Goal: Transaction & Acquisition: Purchase product/service

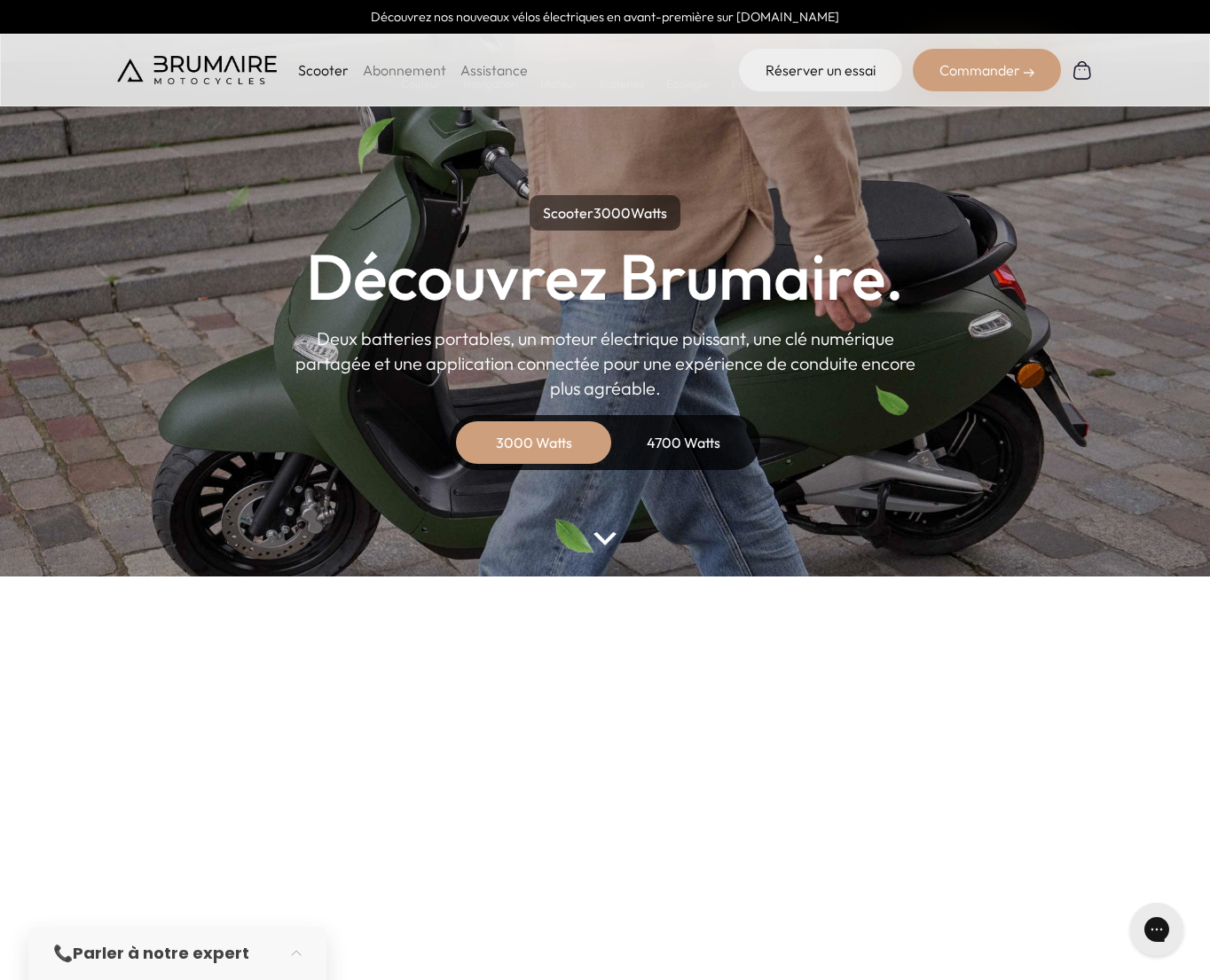
click at [412, 71] on link "Abonnement" at bounding box center [405, 70] width 83 height 18
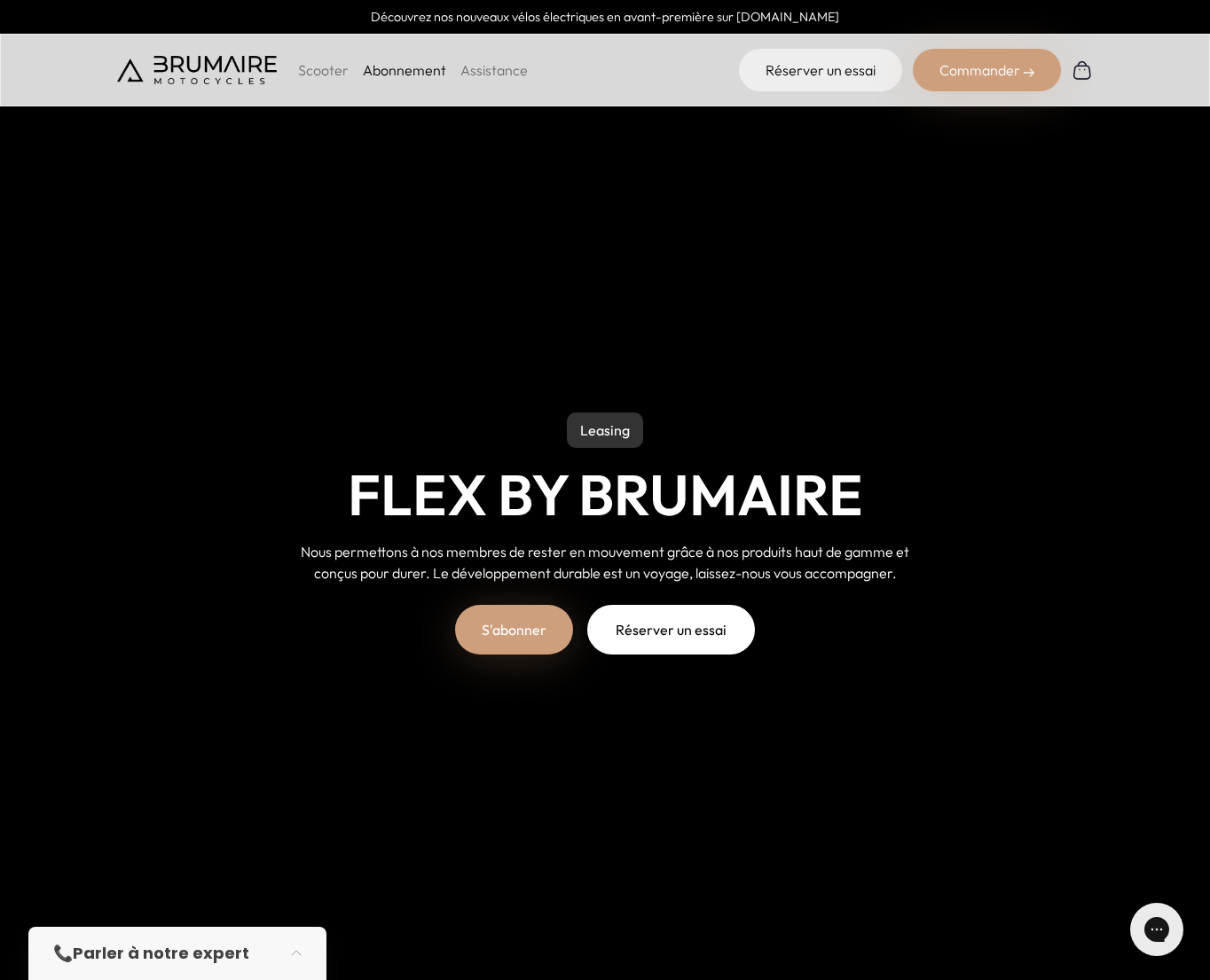
click at [329, 70] on p "Scooter" at bounding box center [324, 70] width 51 height 22
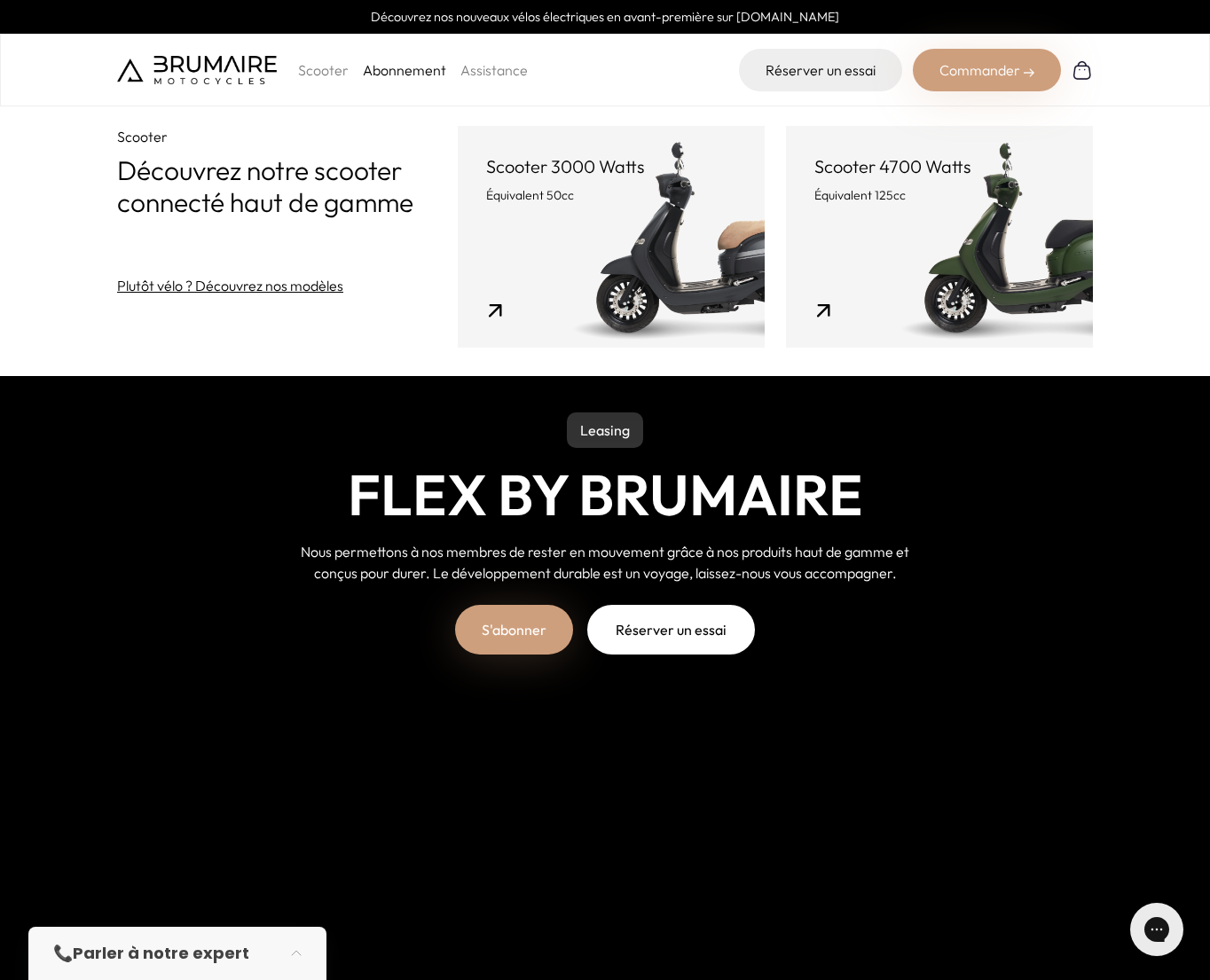
click at [576, 274] on link "Scooter 3000 Watts Équivalent 50cc" at bounding box center [612, 236] width 307 height 221
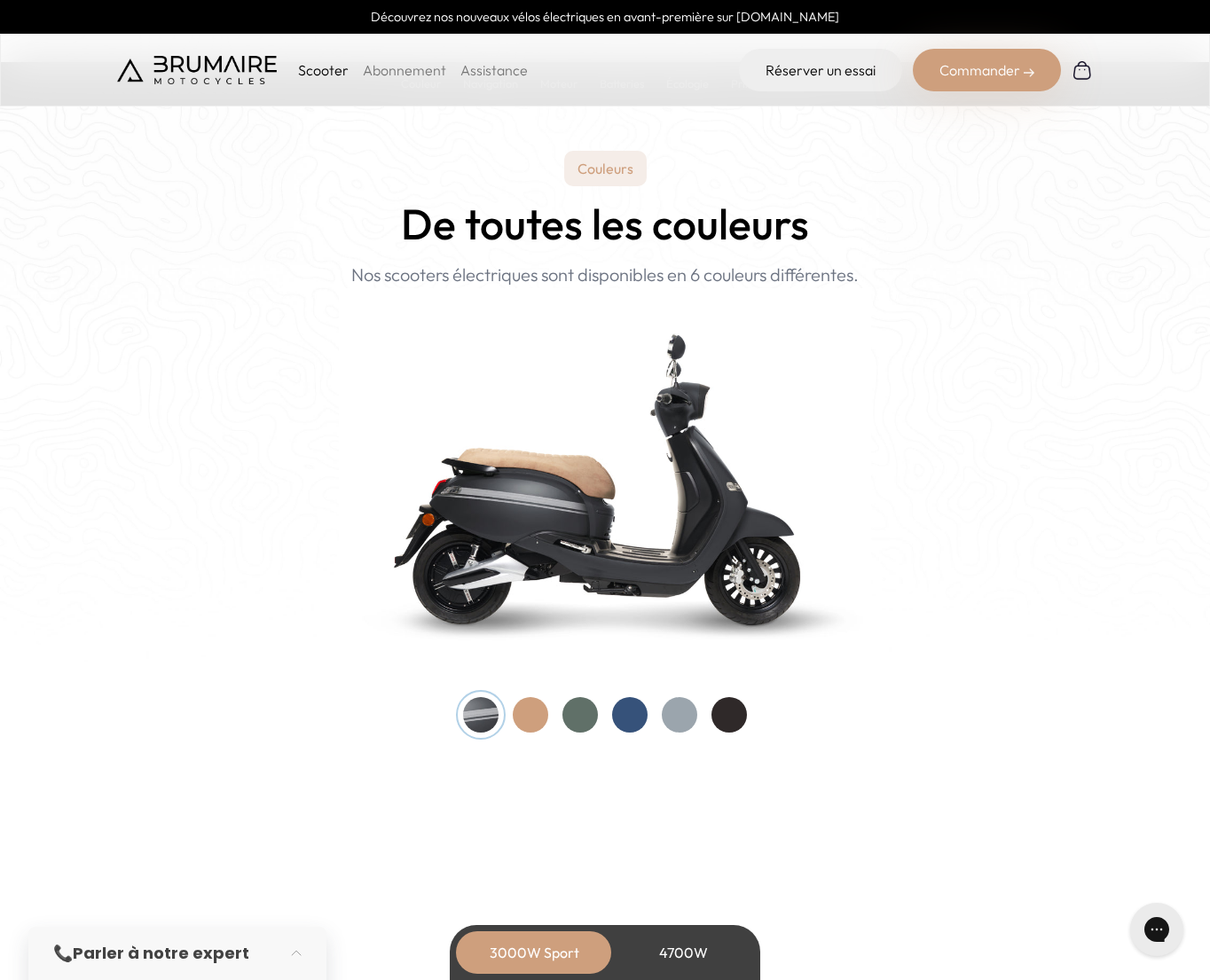
scroll to position [1628, 0]
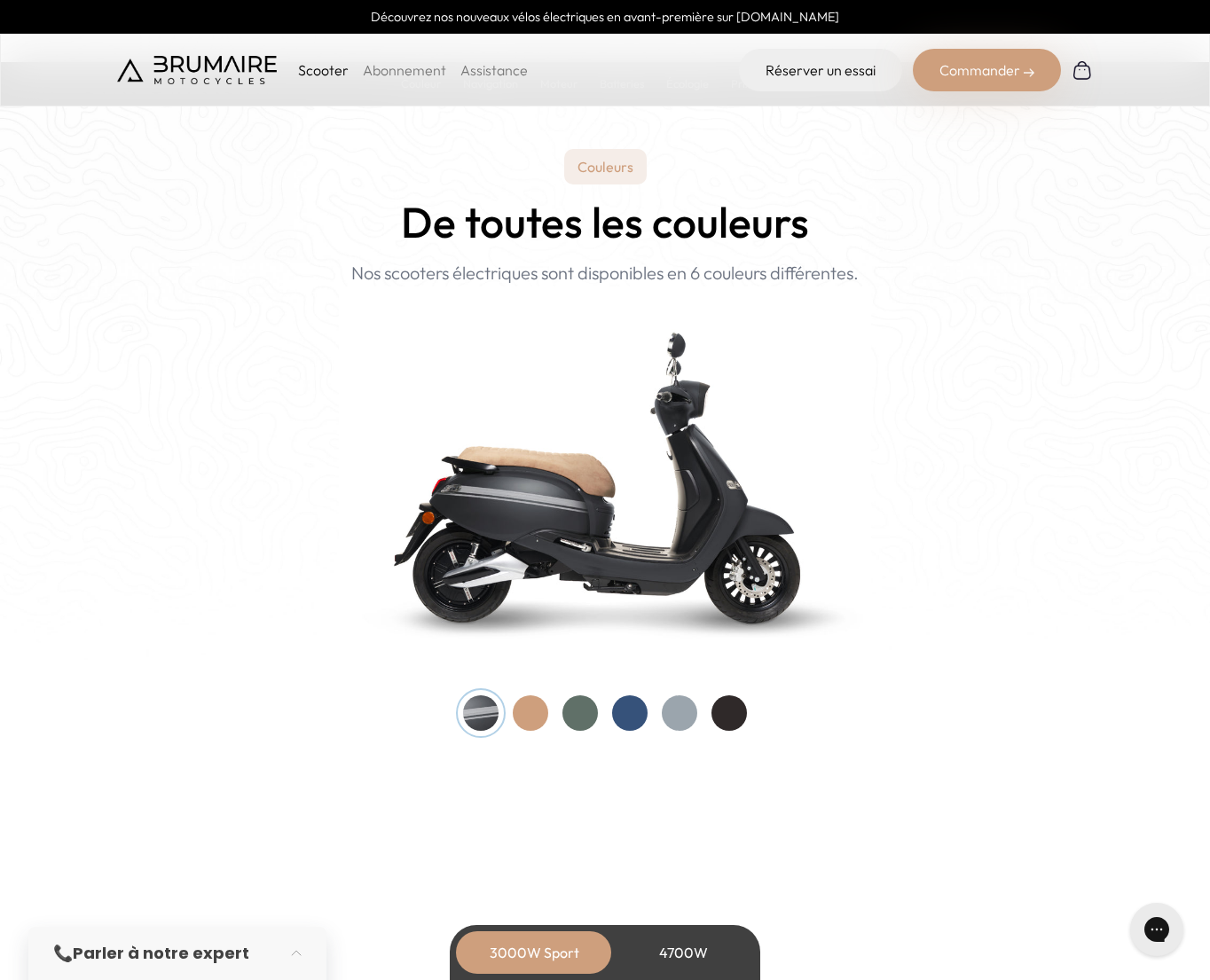
click at [576, 714] on div at bounding box center [579, 713] width 35 height 35
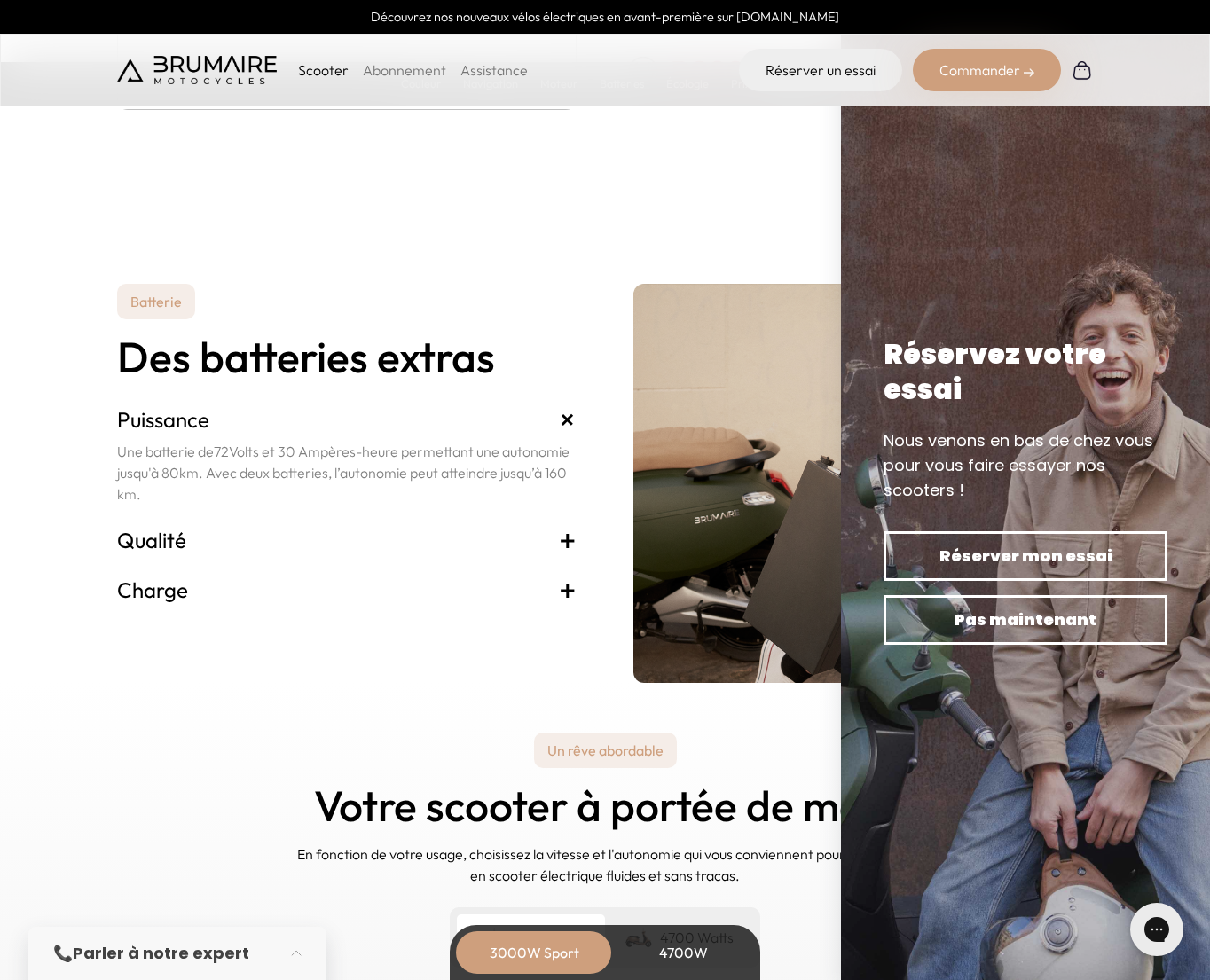
scroll to position [3524, 0]
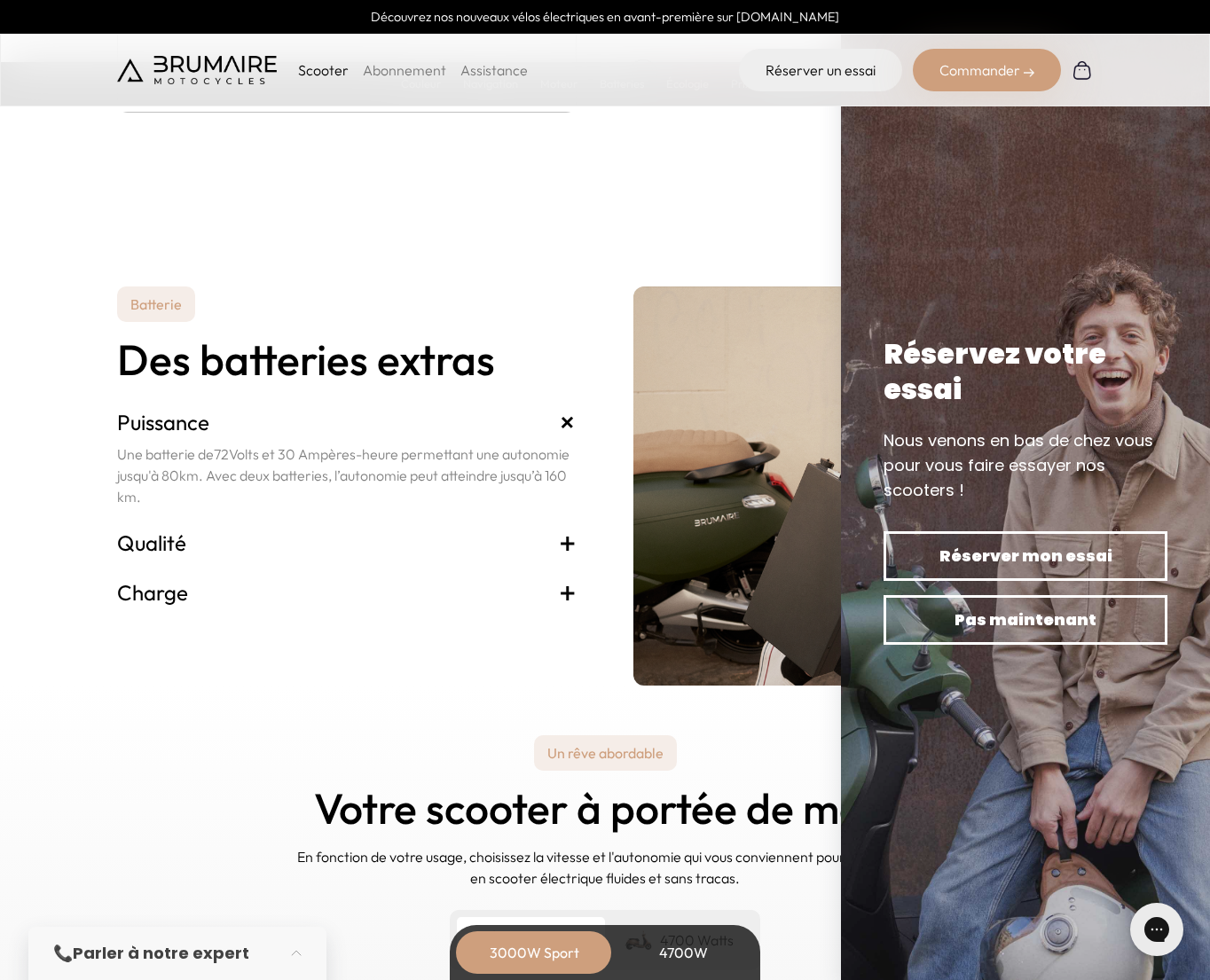
click at [410, 281] on section "Batterie Des batteries extras Puissance + Une batterie de 72 Volts et 30 Ampère…" at bounding box center [605, 443] width 1210 height 484
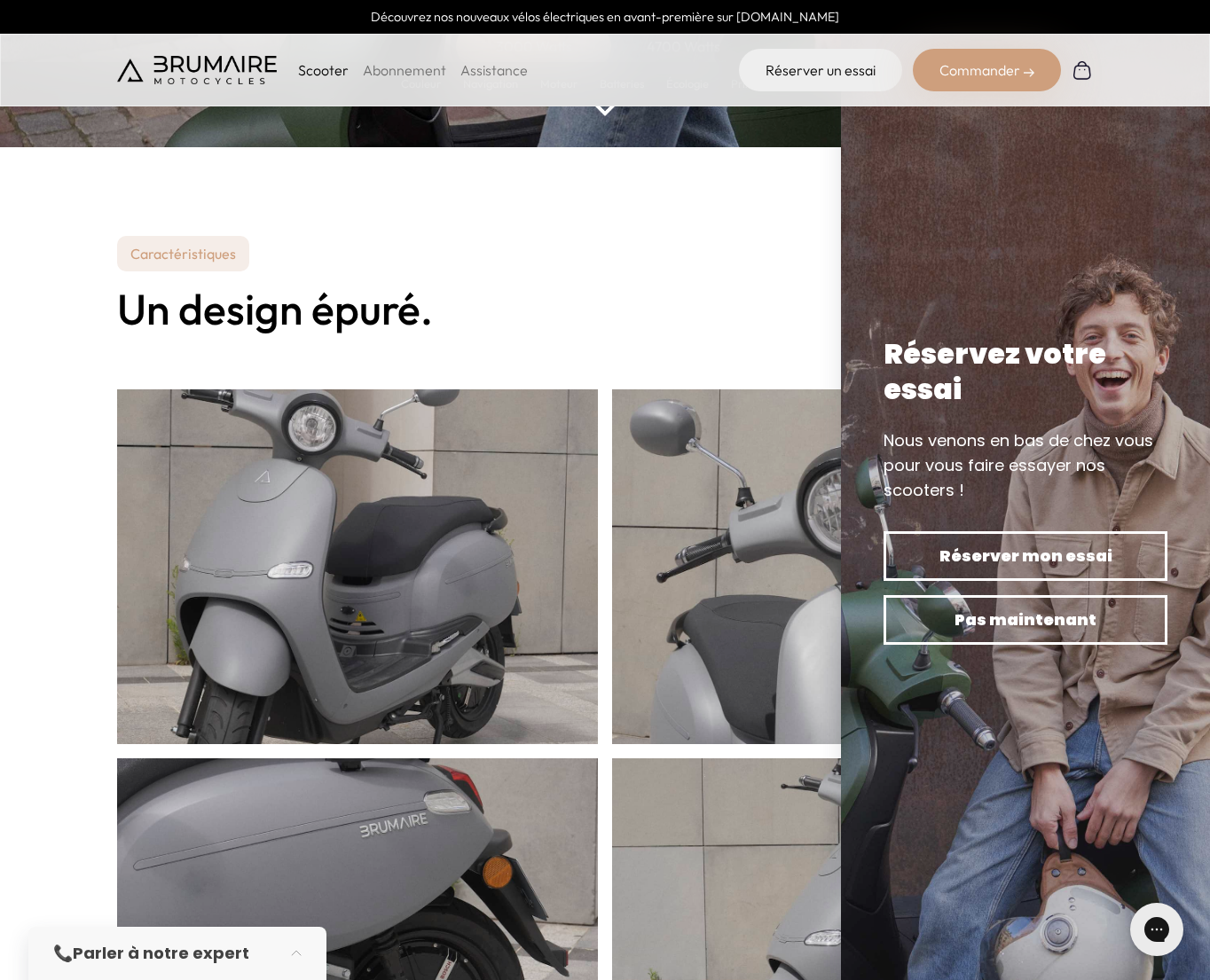
scroll to position [0, 0]
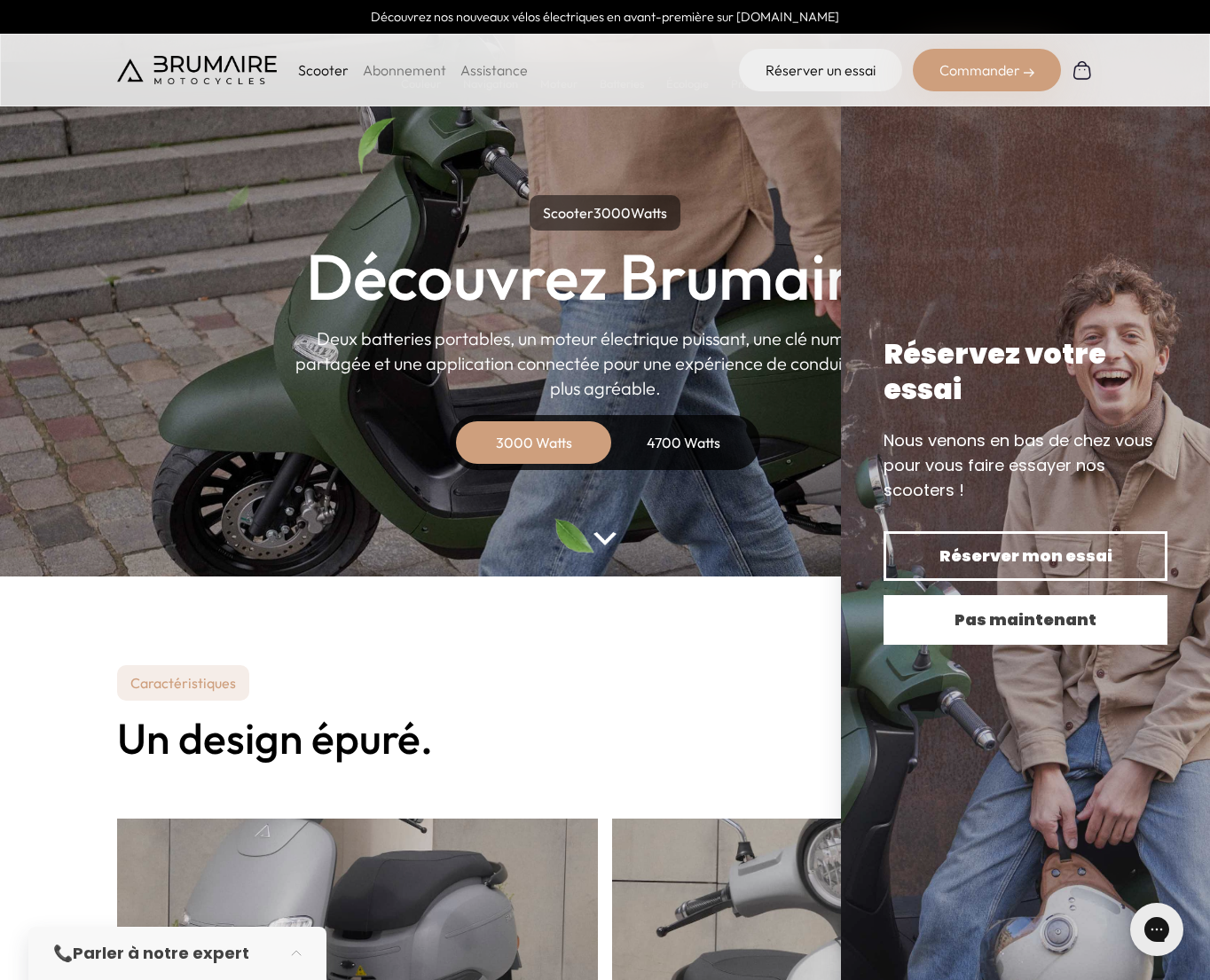
click at [1041, 630] on span "Pas maintenant" at bounding box center [1025, 620] width 221 height 24
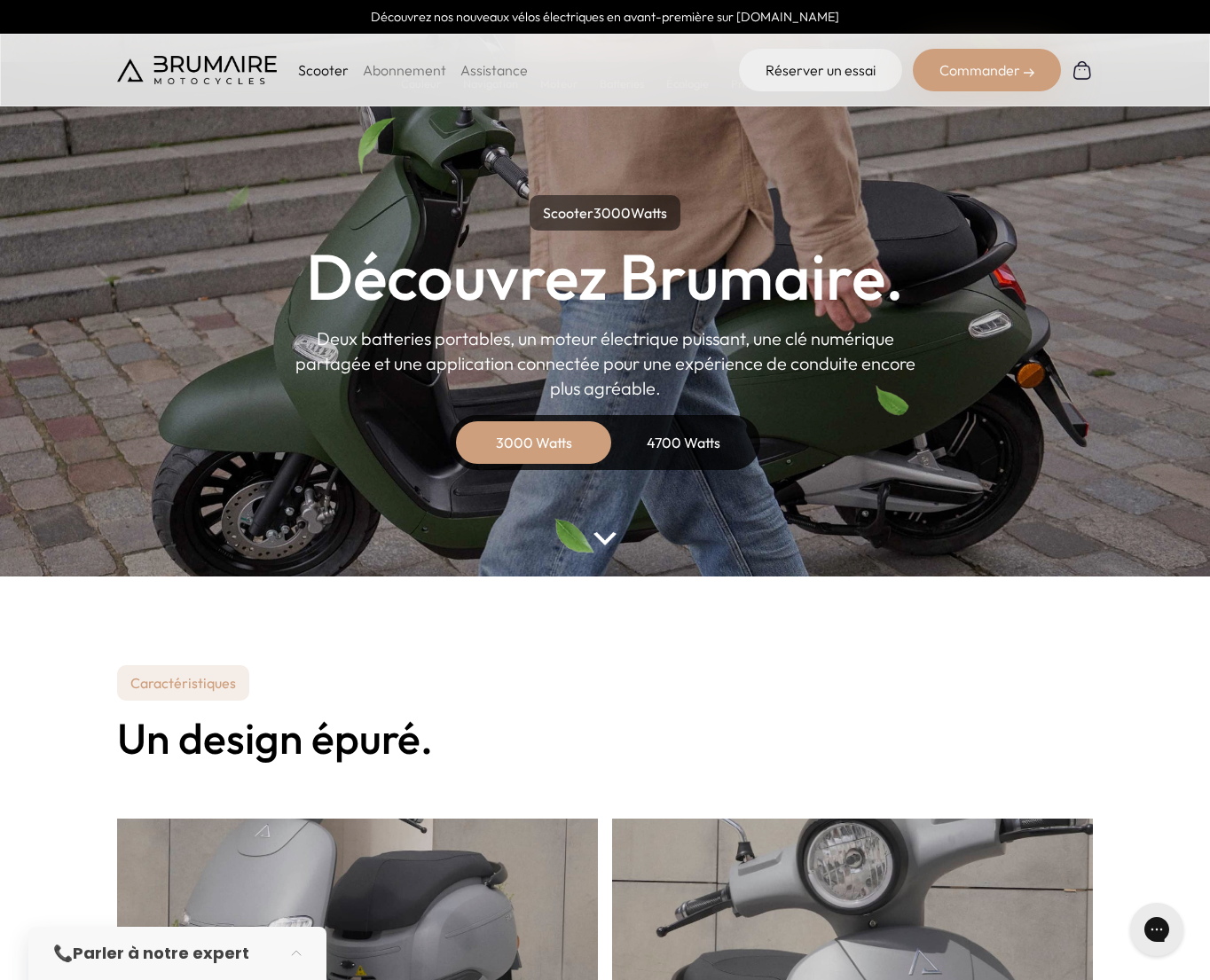
click at [686, 445] on div "4700 Watts" at bounding box center [682, 442] width 142 height 42
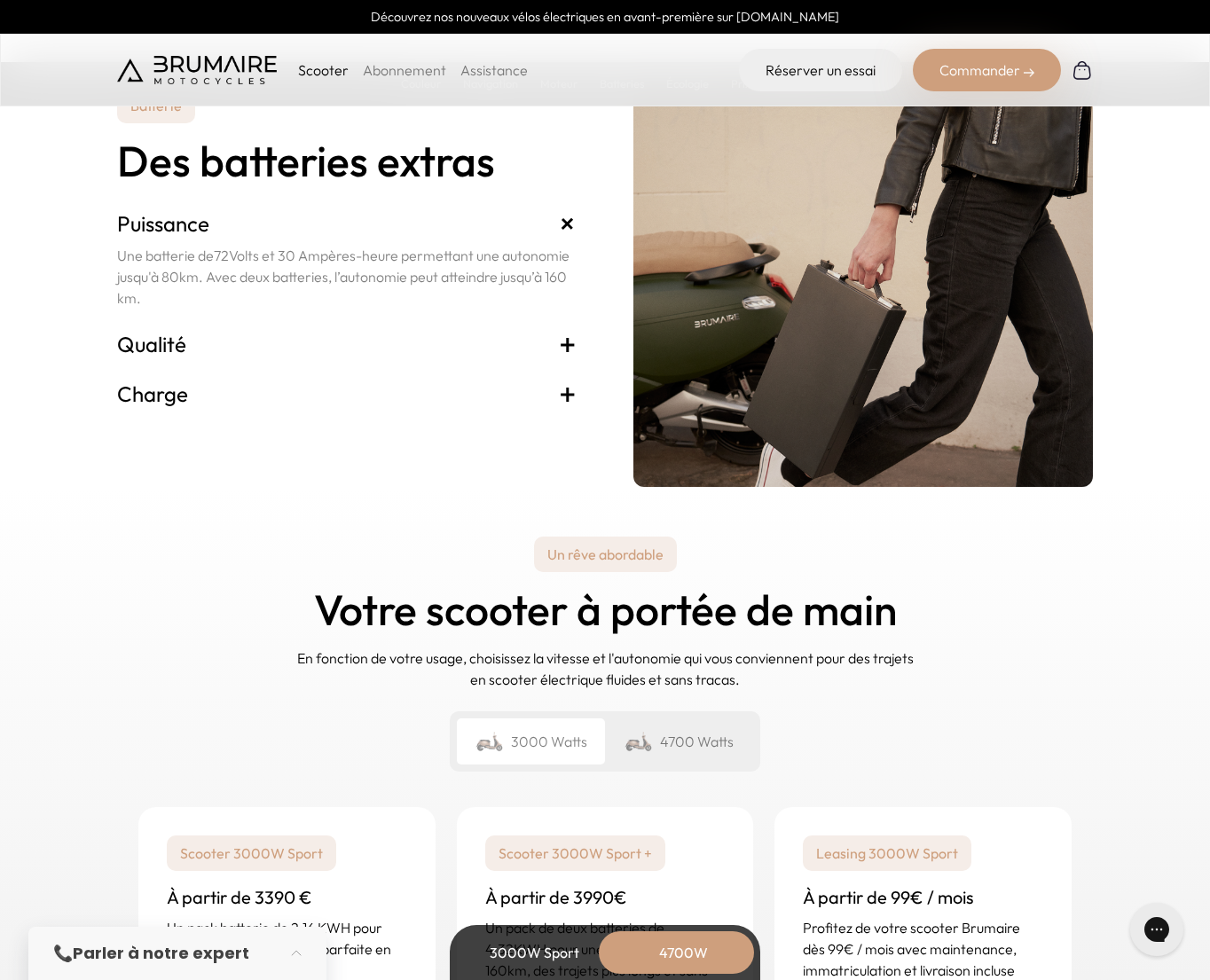
scroll to position [3925, 0]
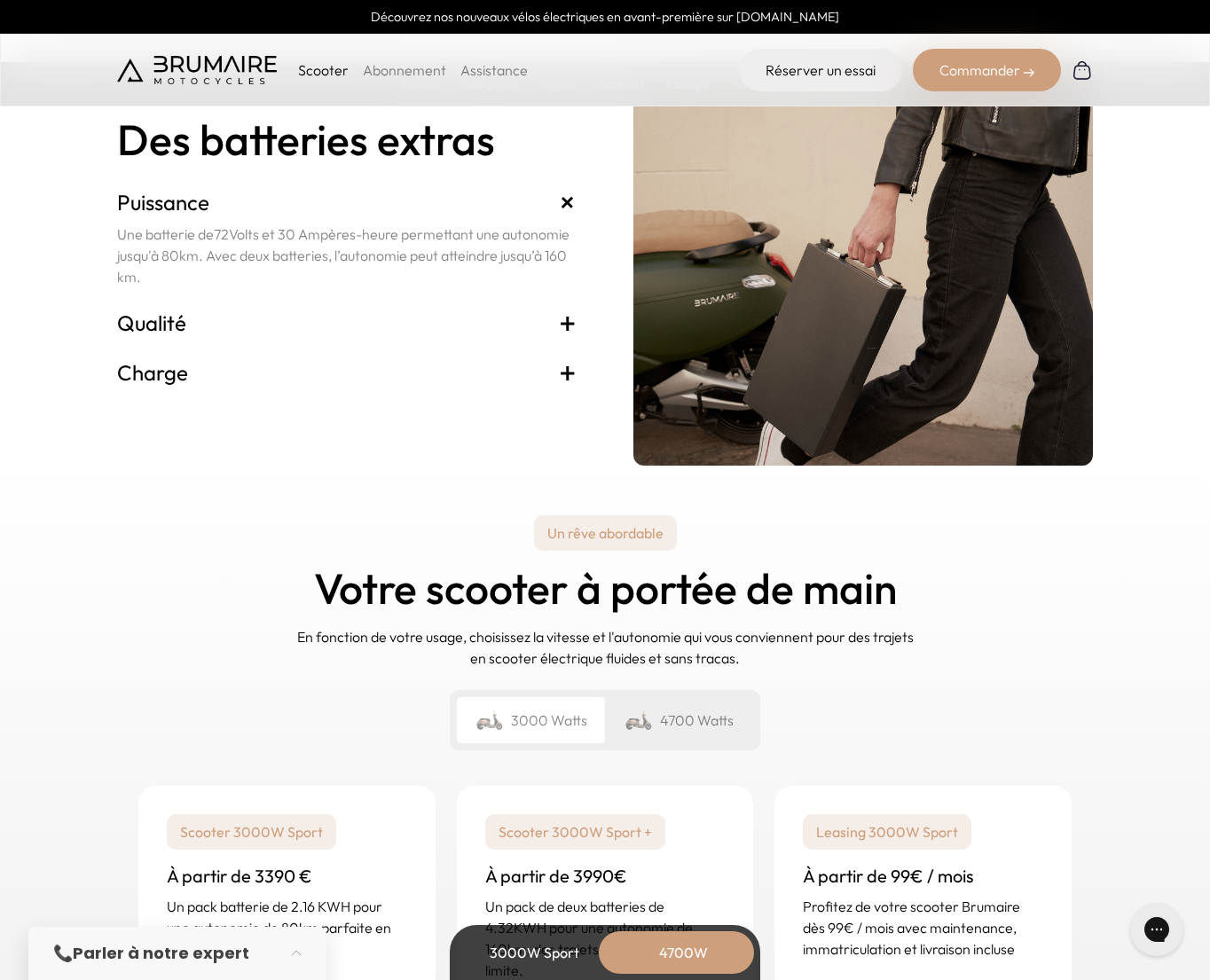
click at [559, 369] on span "+" at bounding box center [568, 372] width 18 height 28
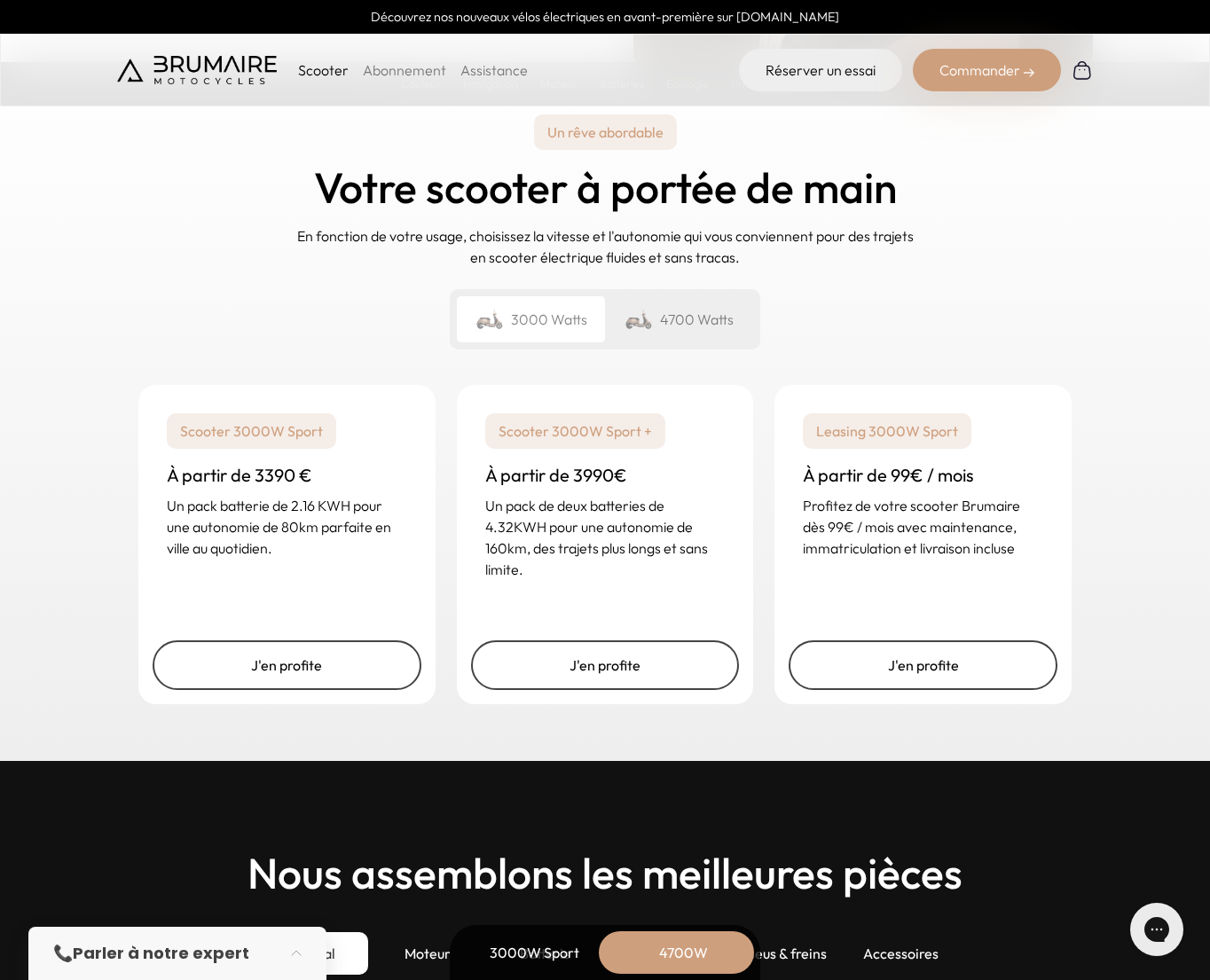
scroll to position [4326, 0]
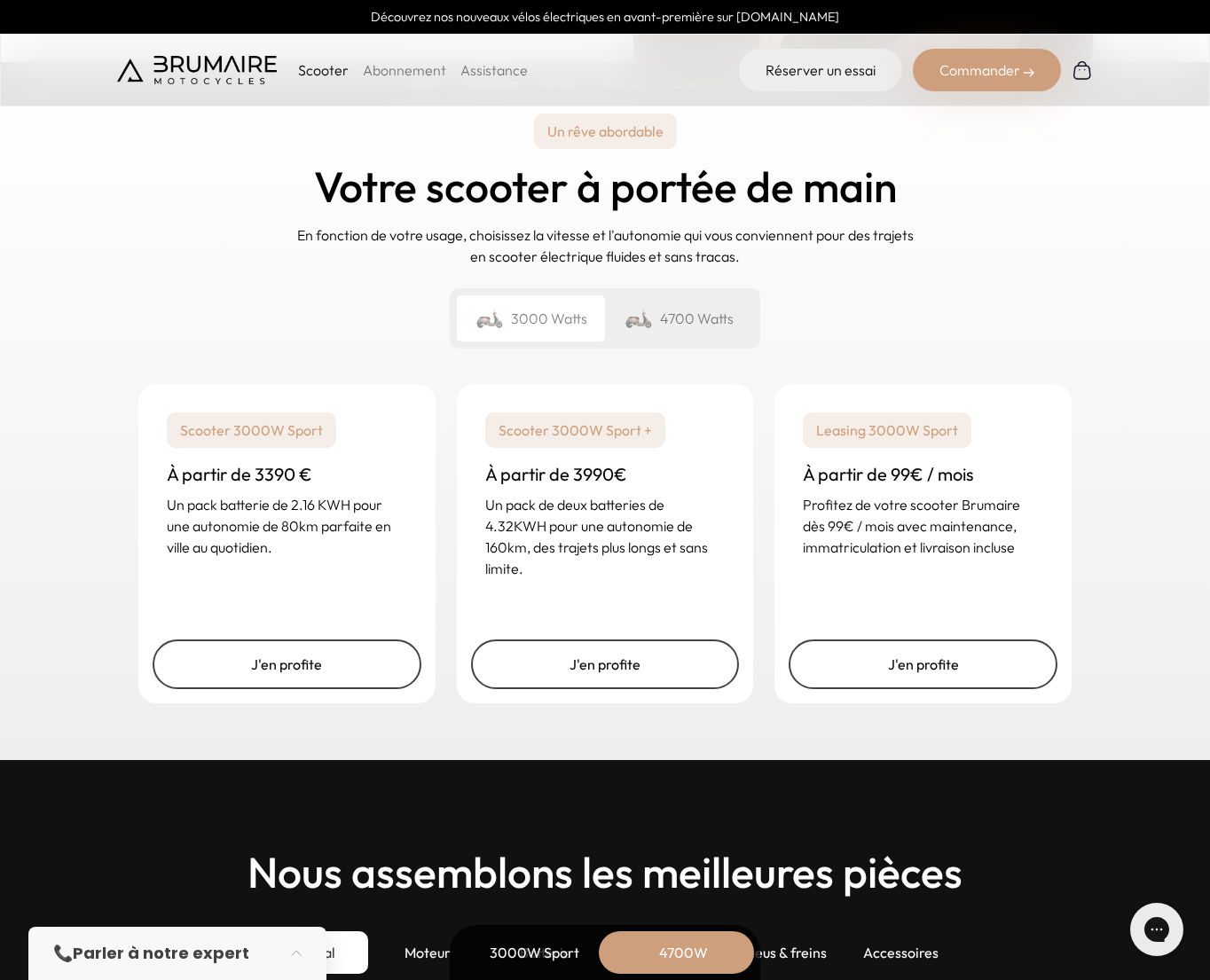
click at [695, 319] on div "4700 Watts" at bounding box center [680, 318] width 148 height 46
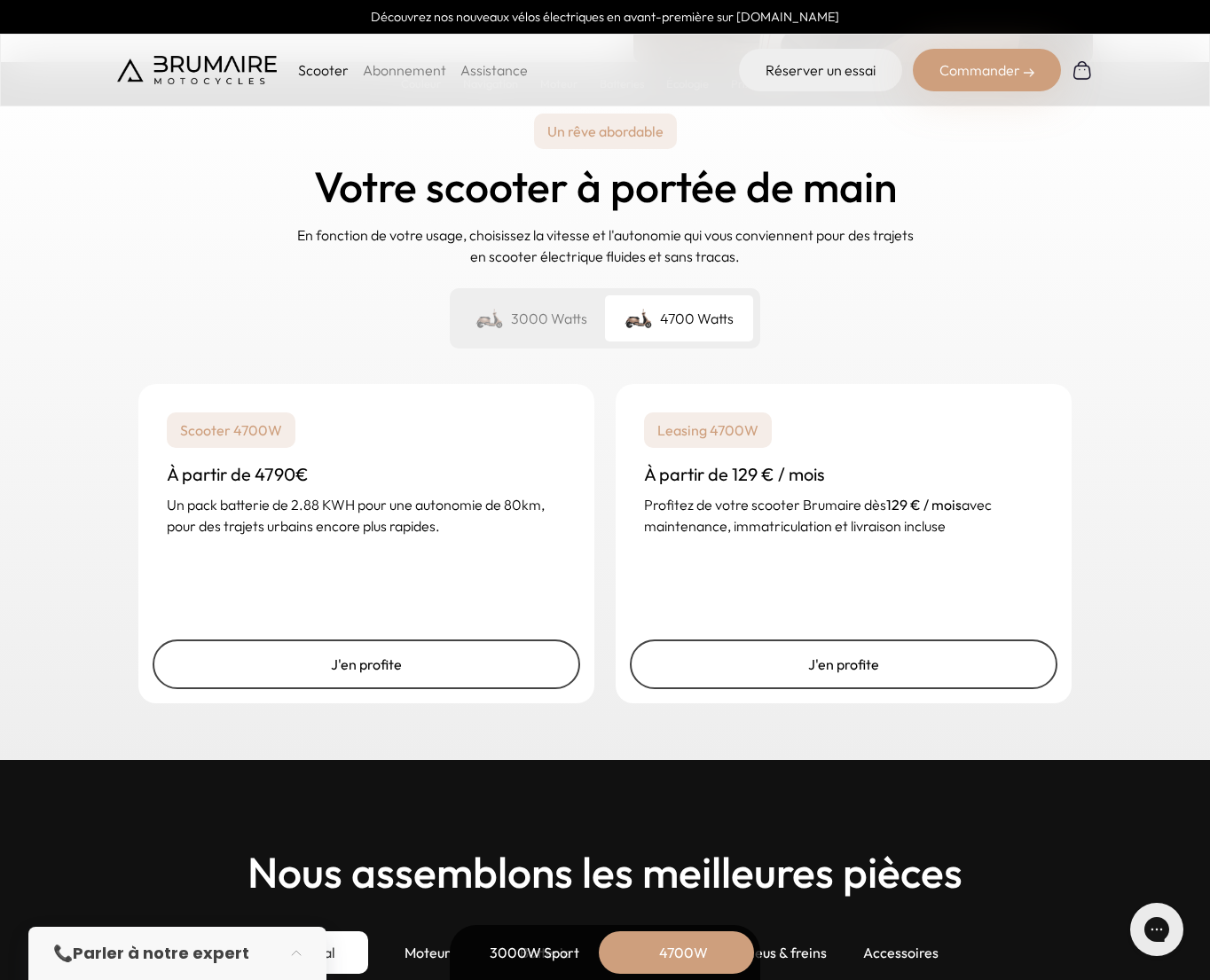
click at [554, 322] on div "3000 Watts" at bounding box center [531, 318] width 148 height 46
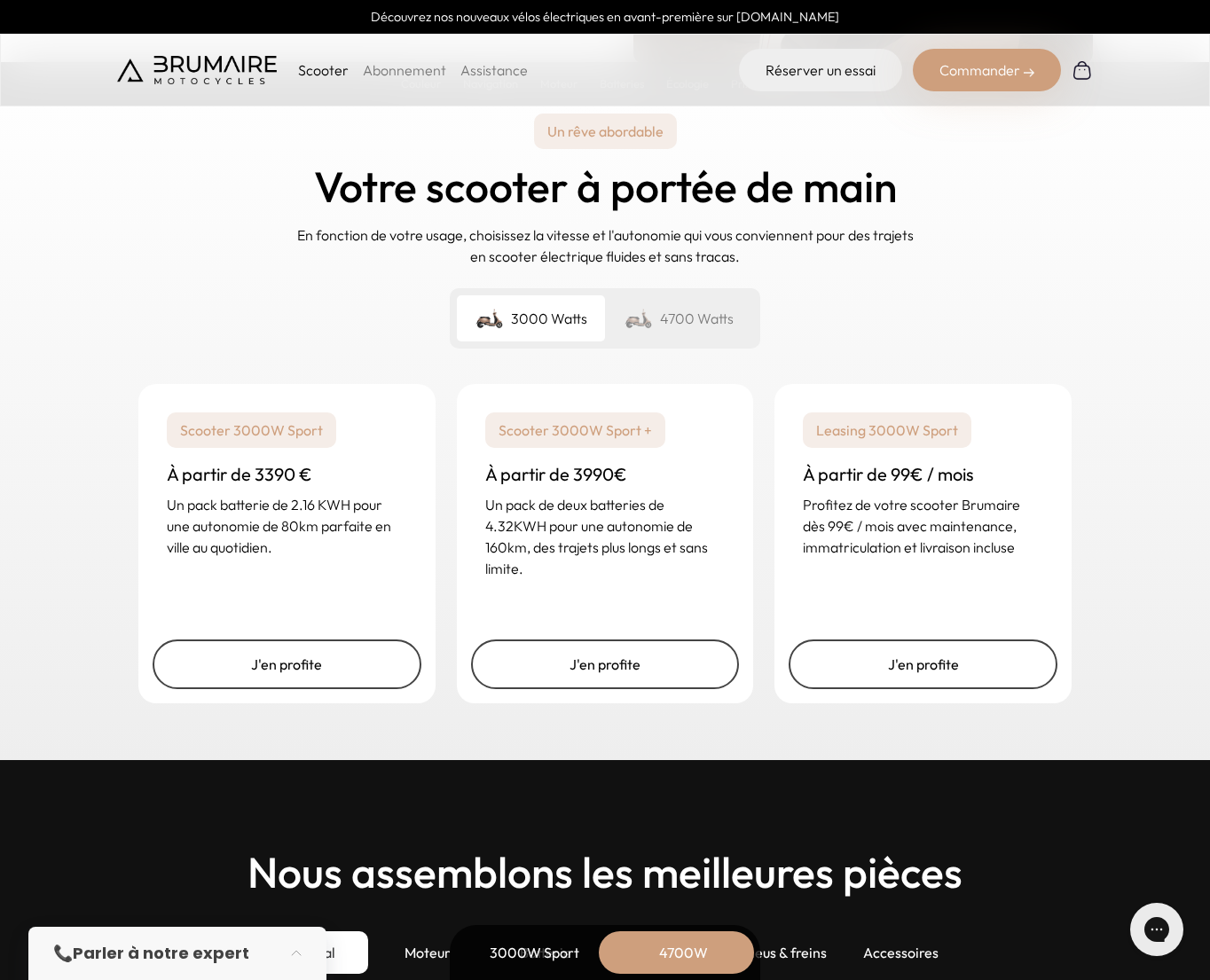
click at [709, 331] on div "4700 Watts" at bounding box center [680, 318] width 148 height 46
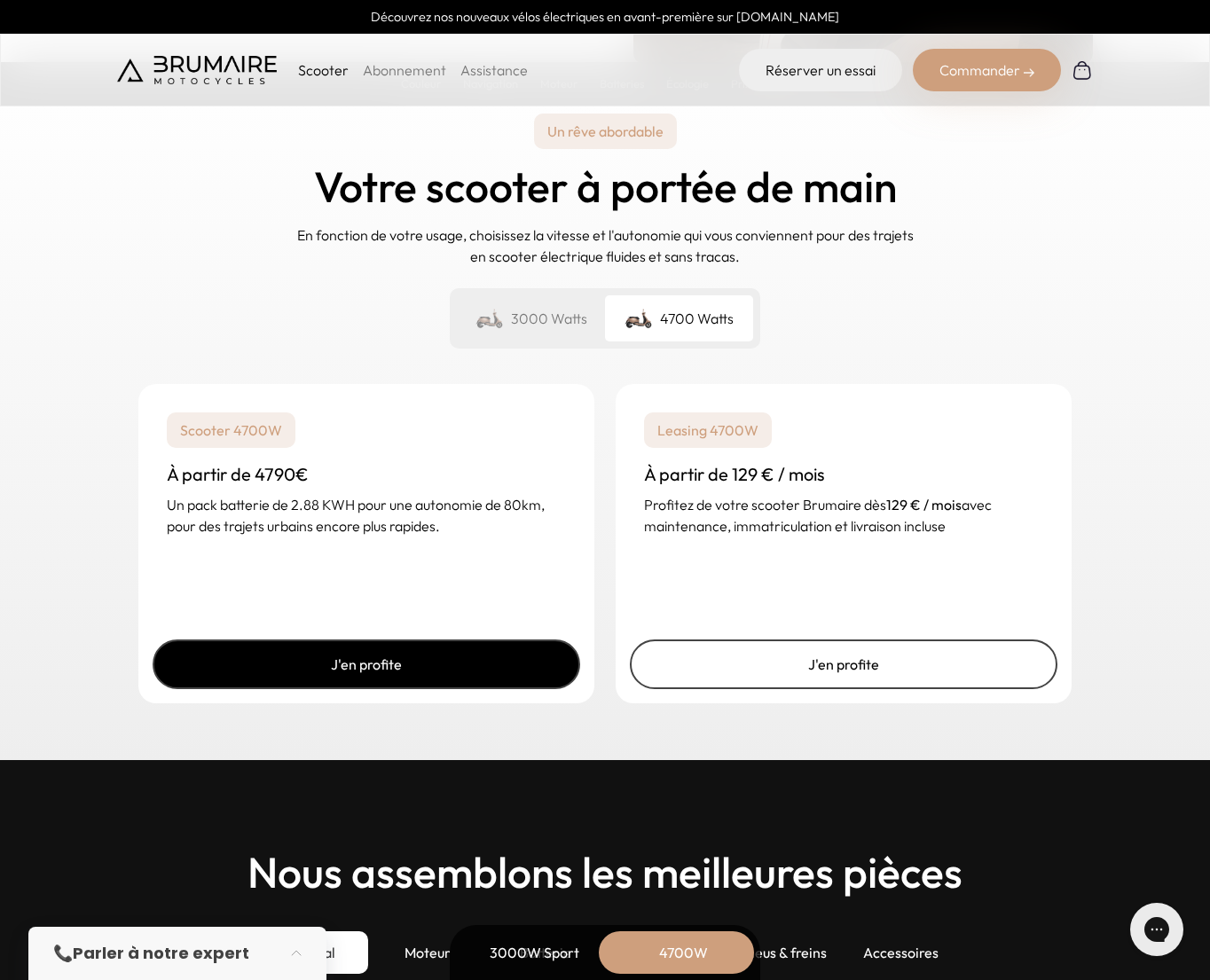
click at [430, 672] on link "J'en profite" at bounding box center [366, 664] width 427 height 50
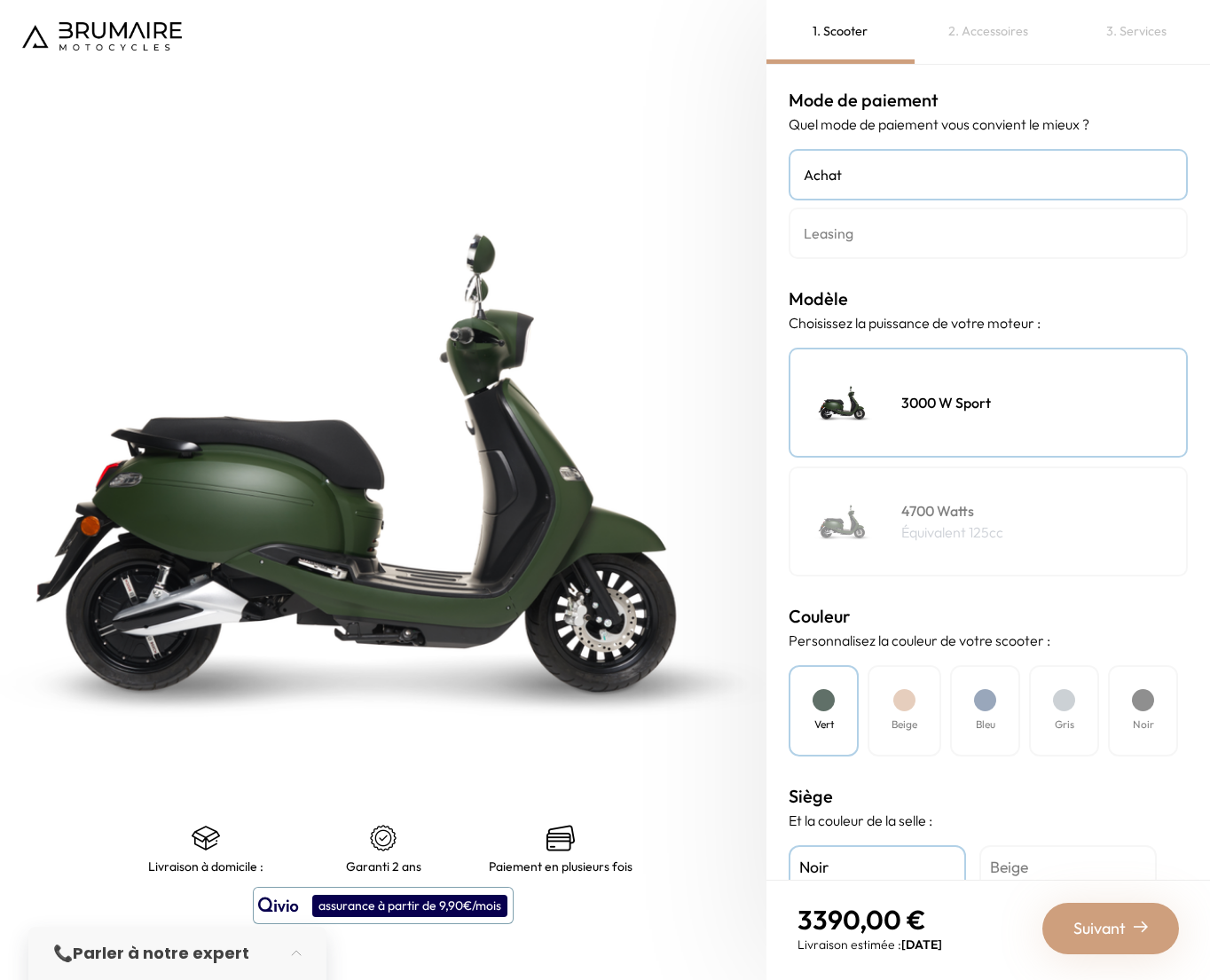
click at [893, 515] on div "4700 Watts Équivalent 125cc" at bounding box center [989, 521] width 399 height 110
click at [902, 697] on div at bounding box center [905, 700] width 23 height 23
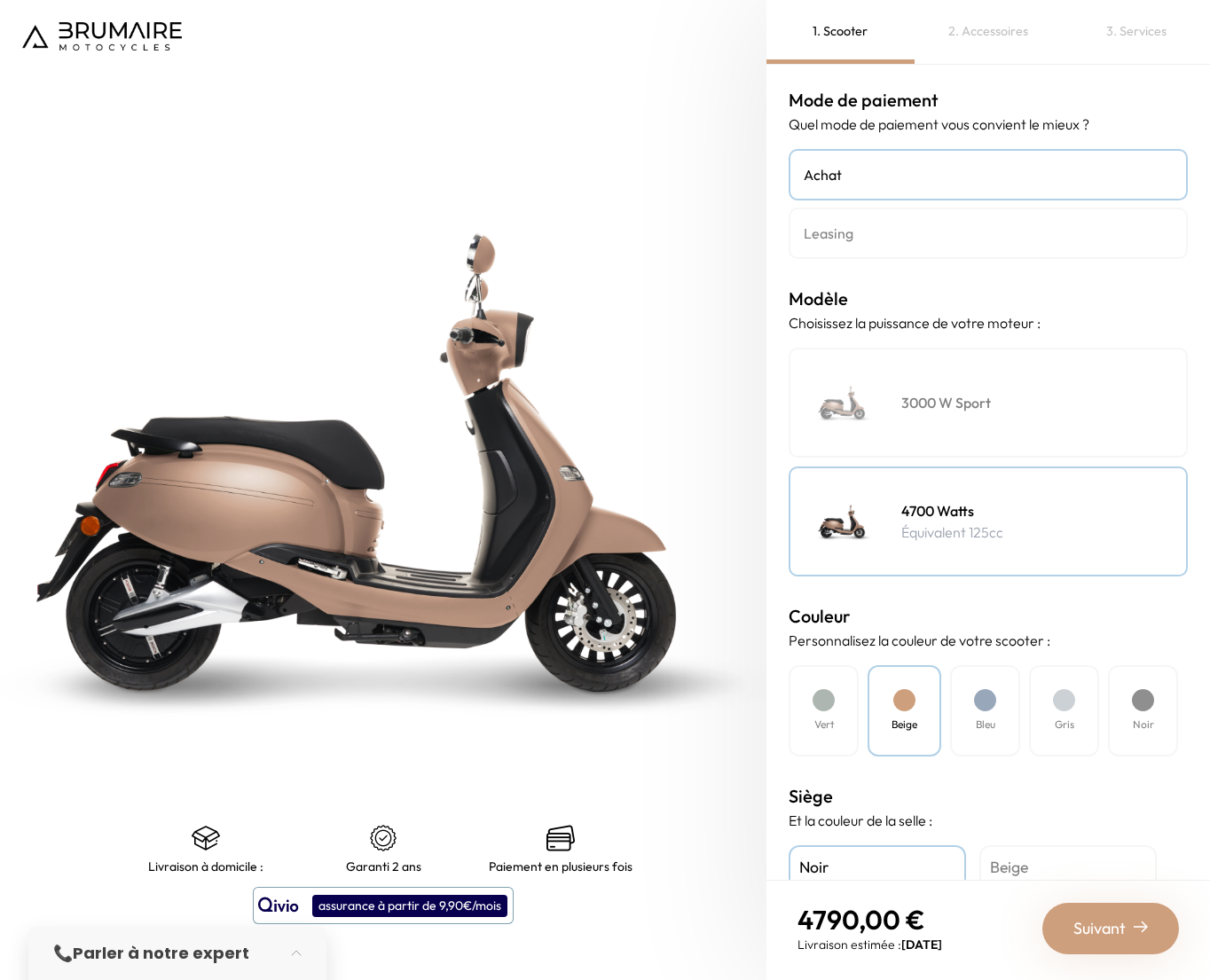
click at [980, 709] on div "Bleu" at bounding box center [986, 710] width 70 height 91
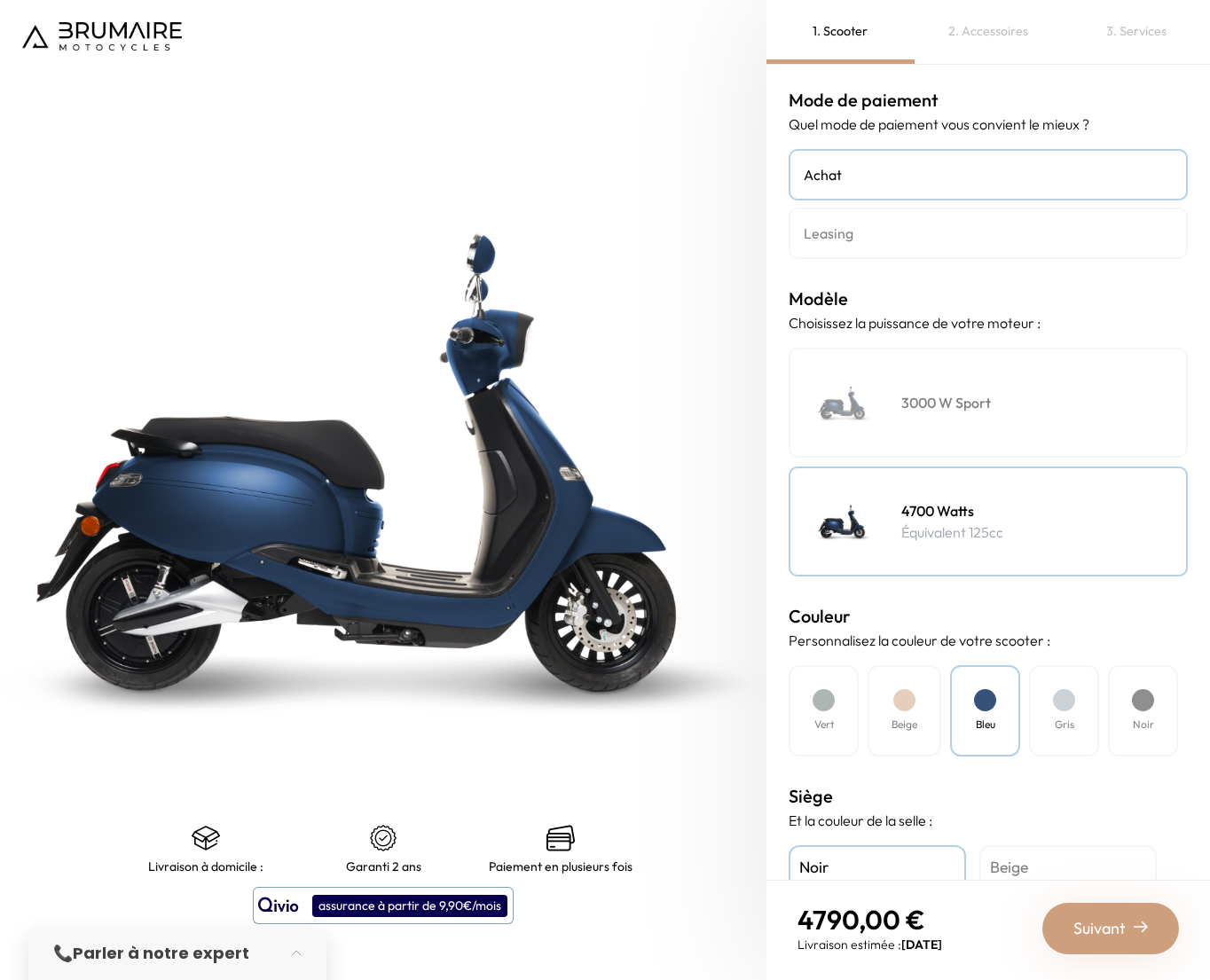
click at [1078, 697] on div "Gris" at bounding box center [1065, 710] width 70 height 91
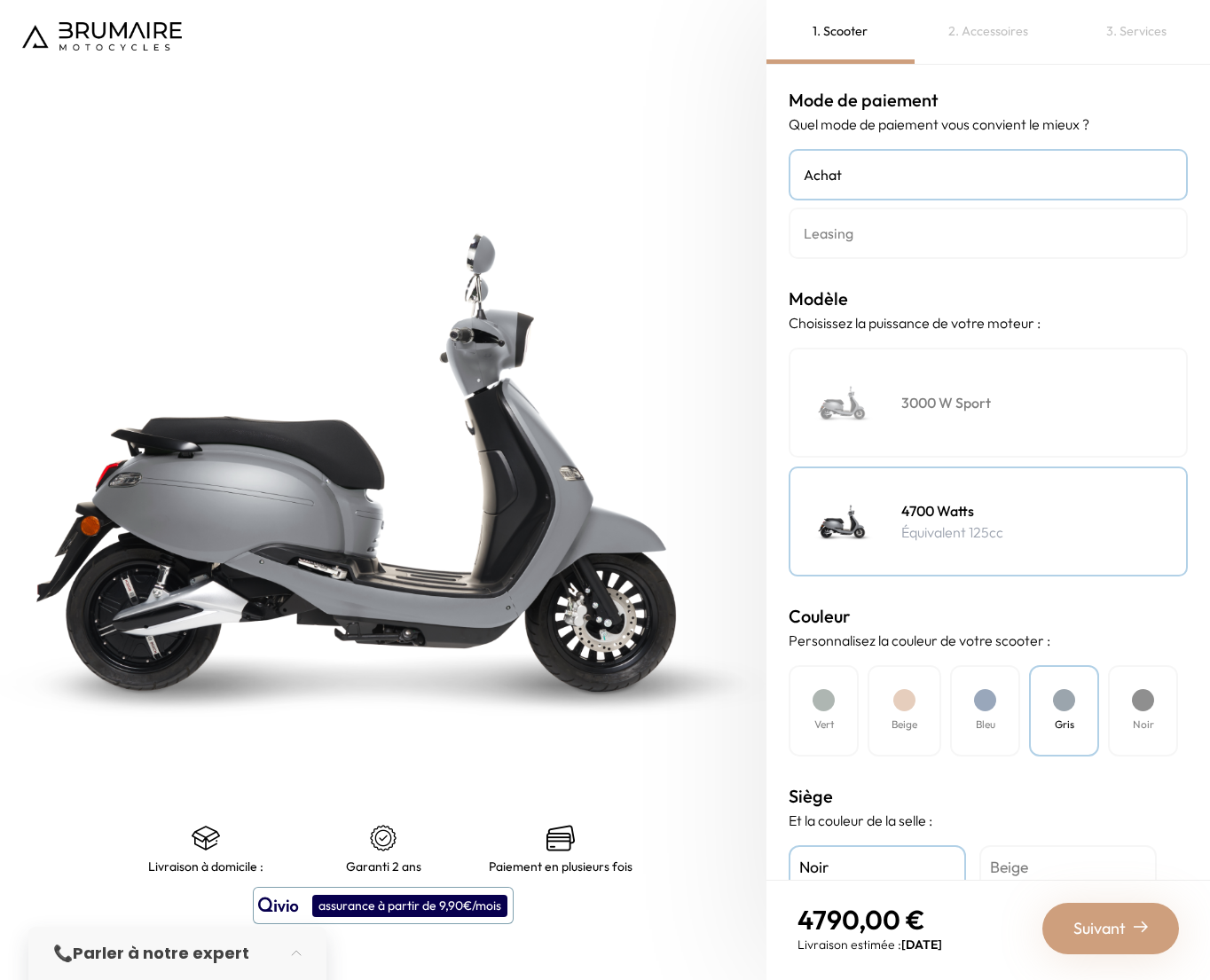
click at [1127, 706] on div "Noir" at bounding box center [1143, 710] width 70 height 91
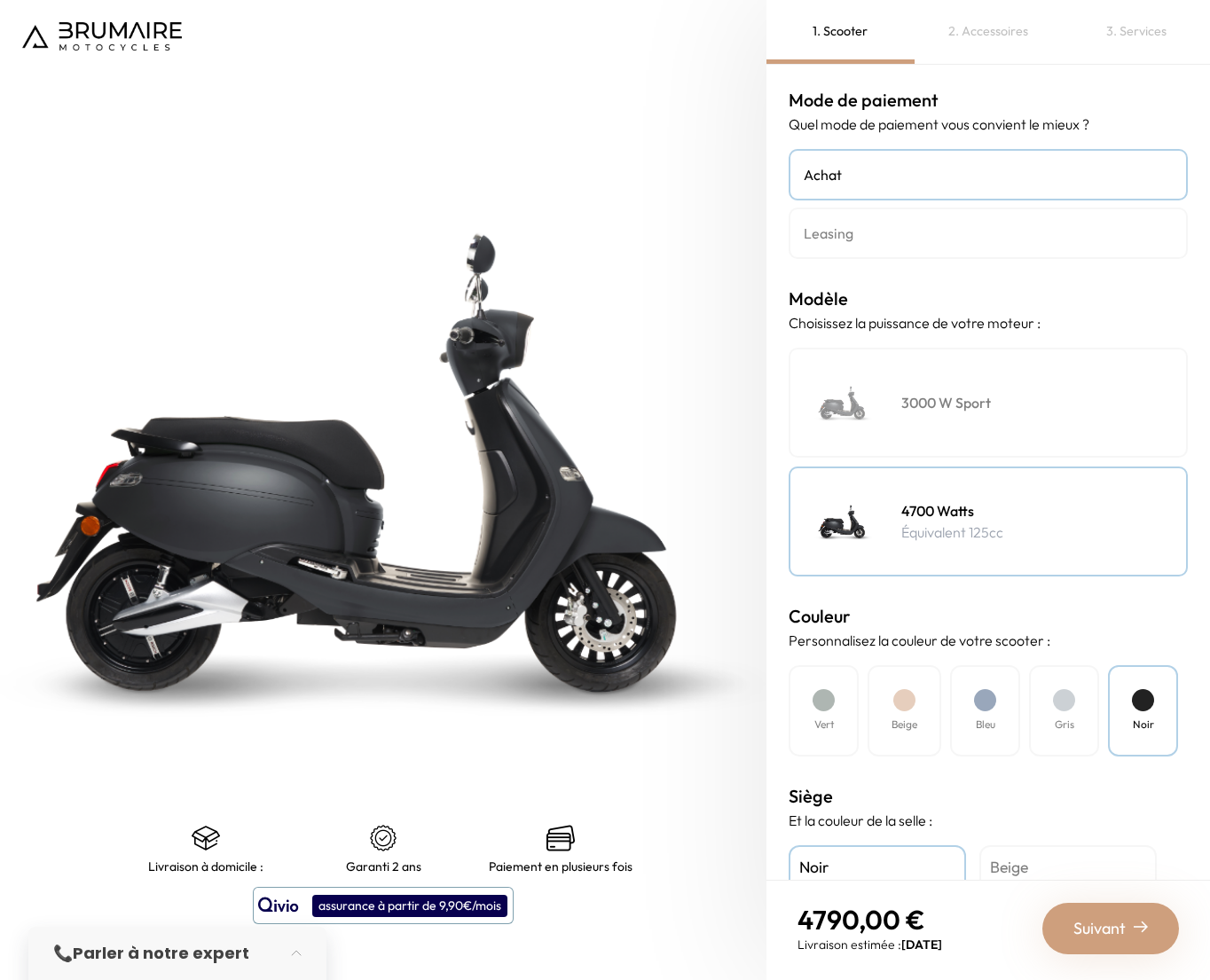
click at [837, 699] on div "Vert" at bounding box center [824, 710] width 70 height 91
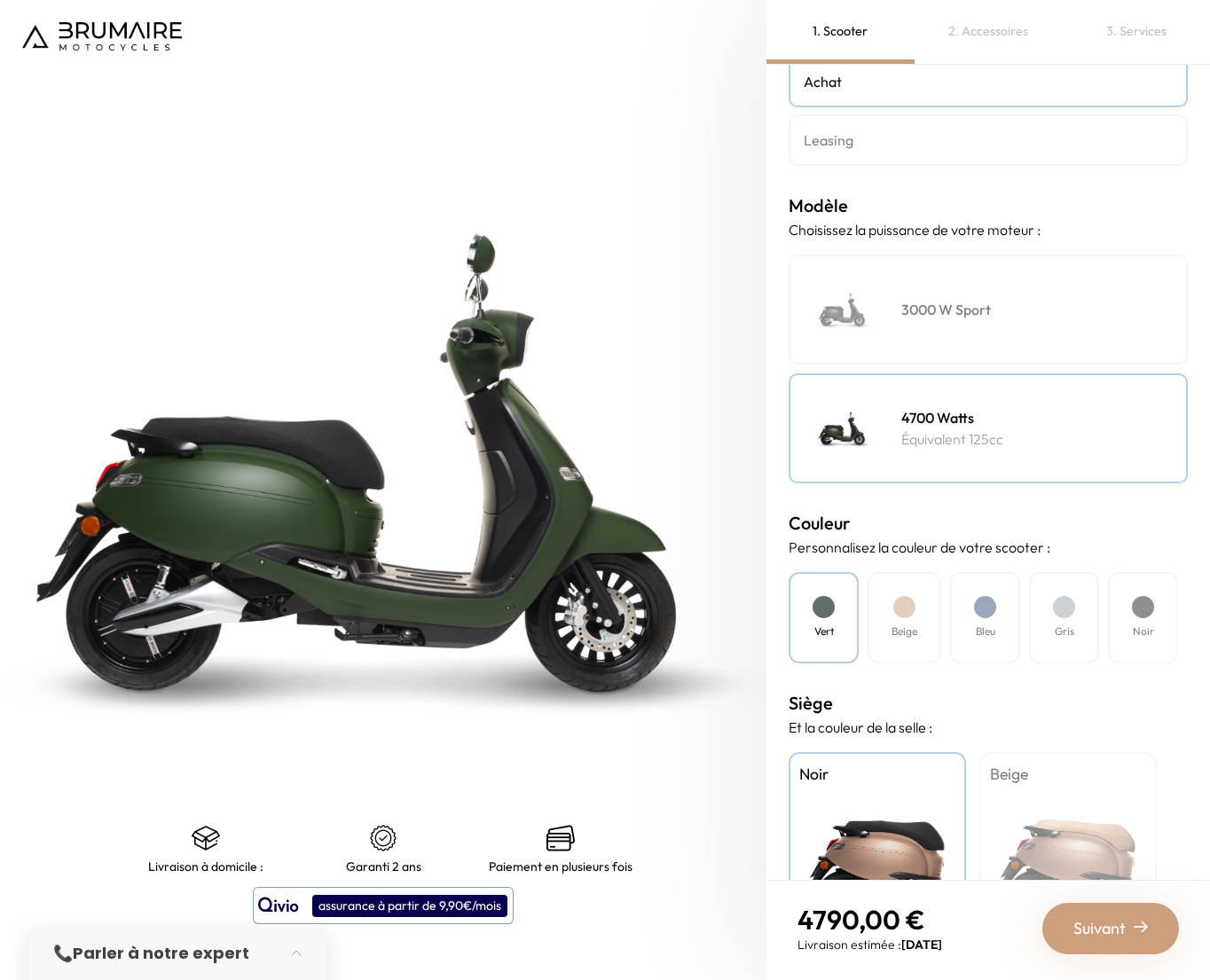
scroll to position [210, 0]
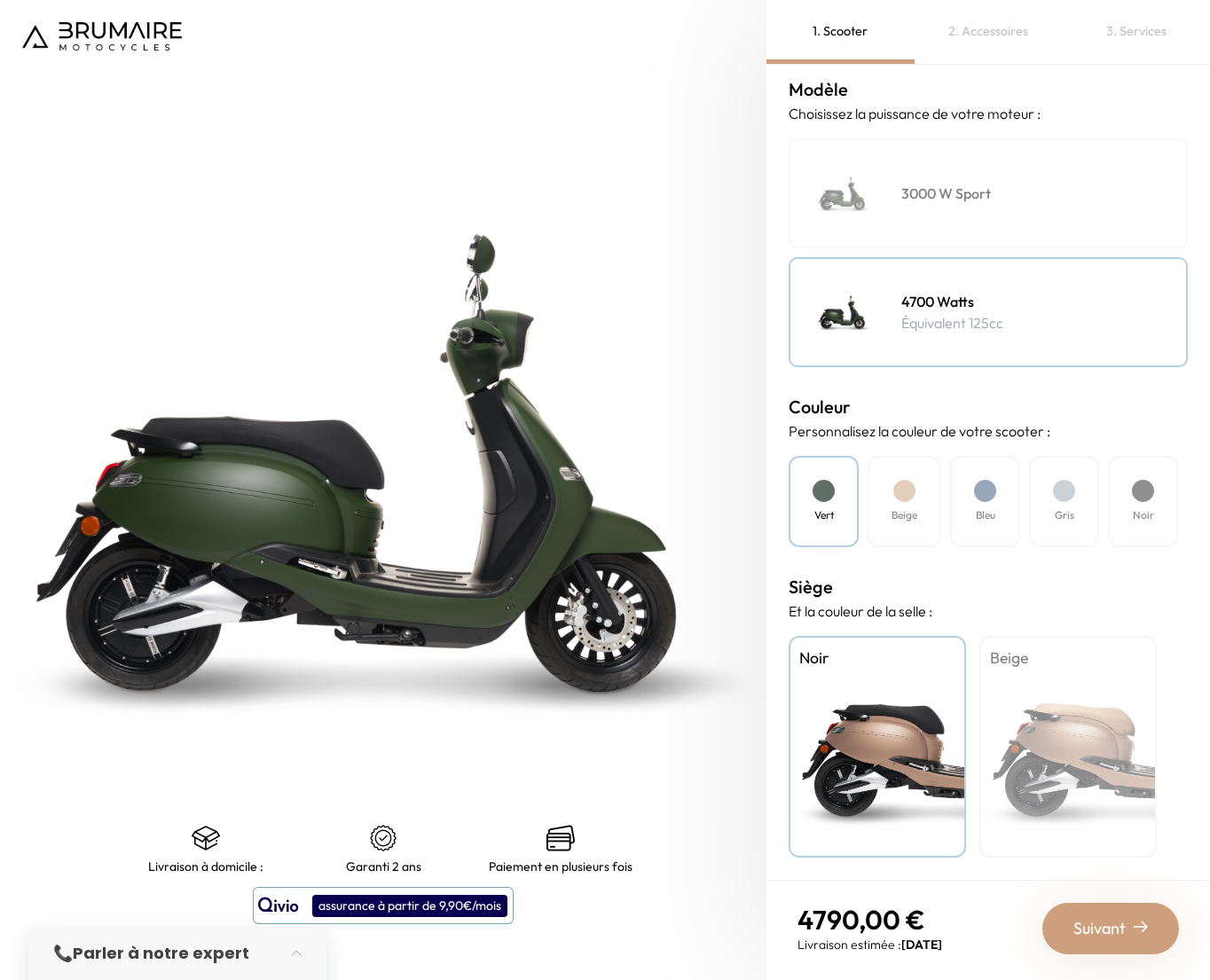
click at [1076, 934] on span "Suivant" at bounding box center [1100, 928] width 52 height 24
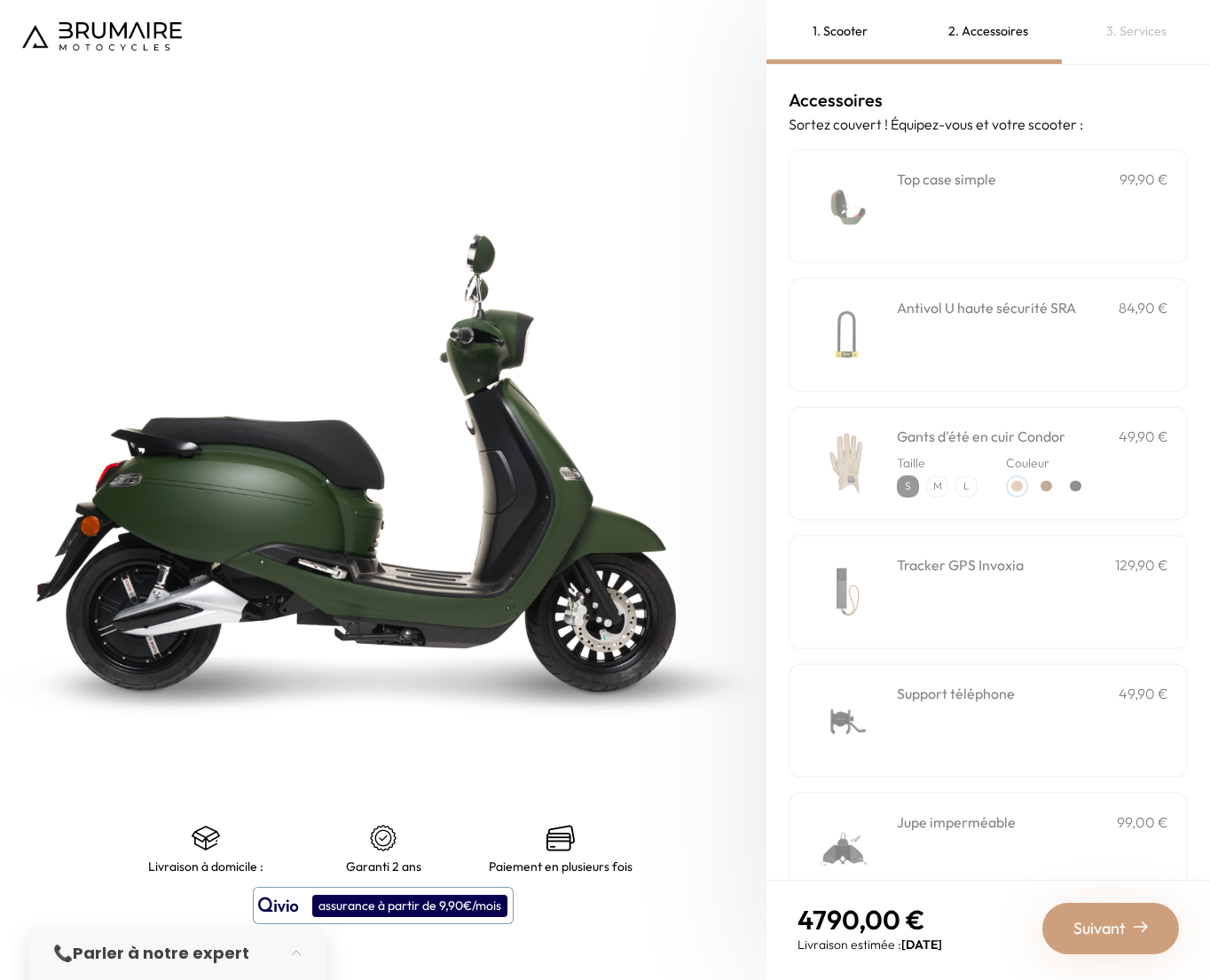
click at [887, 201] on div "**********" at bounding box center [989, 206] width 399 height 115
click at [891, 325] on div "Antivol U haute sécurité SRA 84,90 €" at bounding box center [989, 334] width 399 height 115
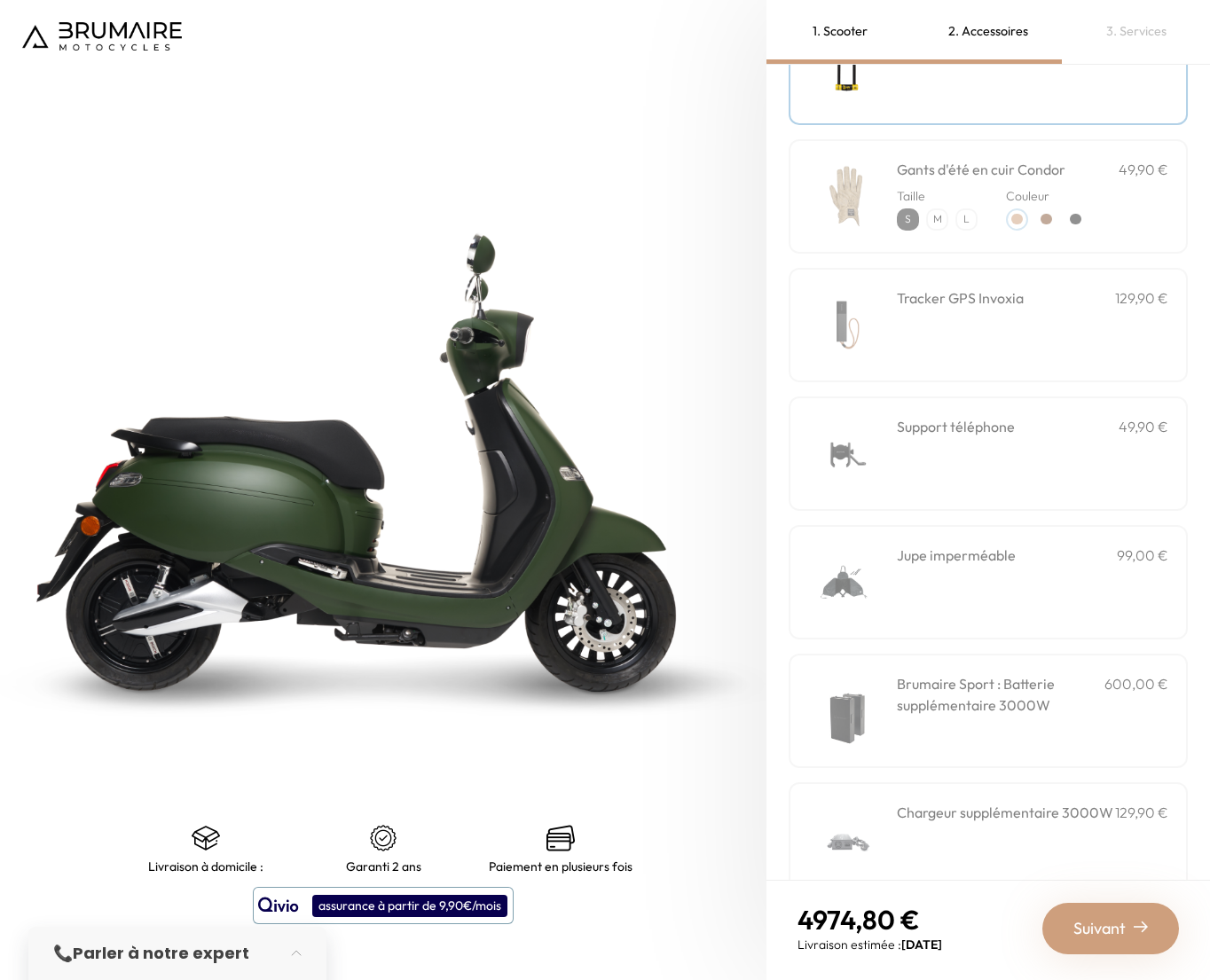
scroll to position [283, 0]
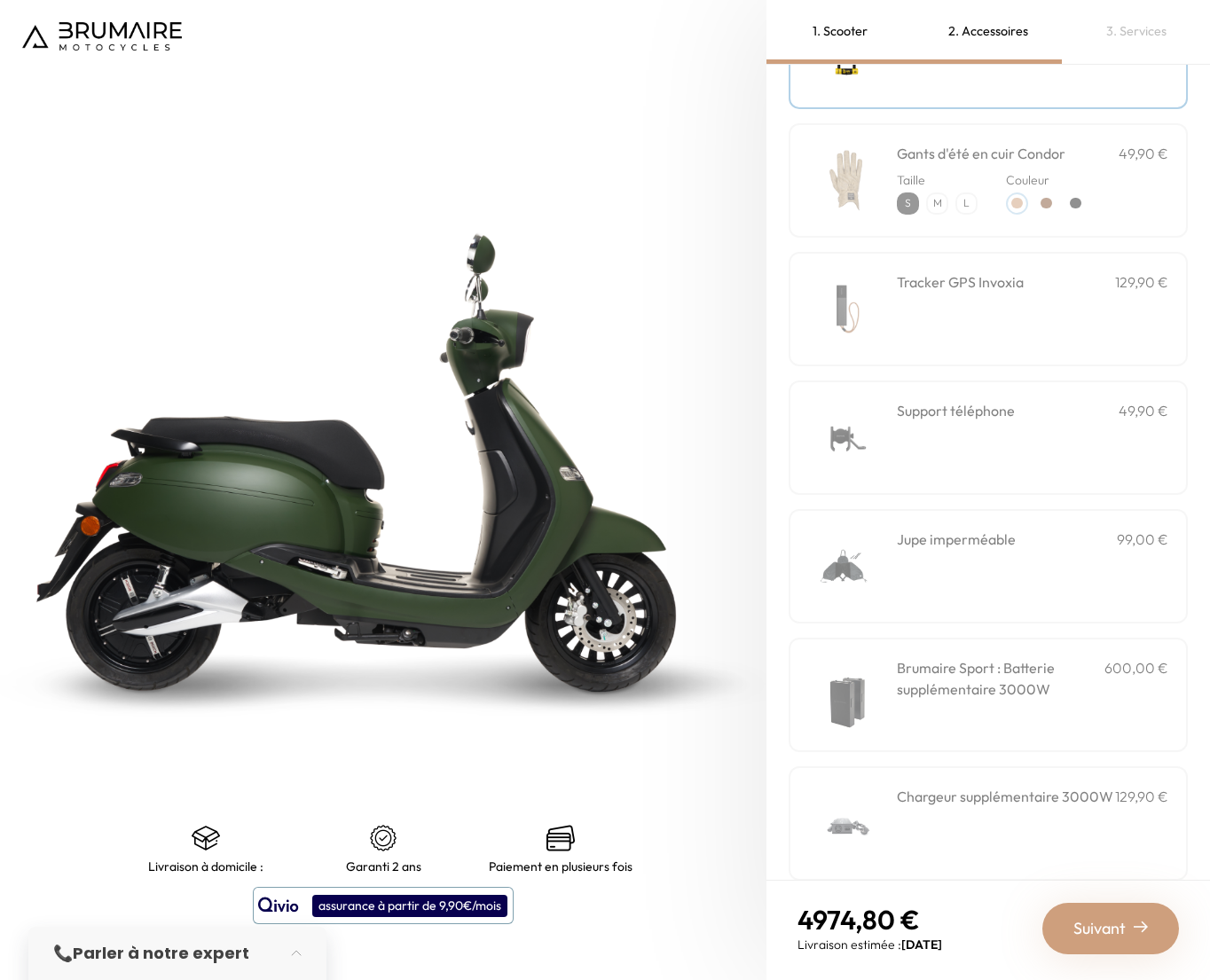
click at [909, 430] on div "Support téléphone 49,90 €" at bounding box center [1033, 437] width 271 height 75
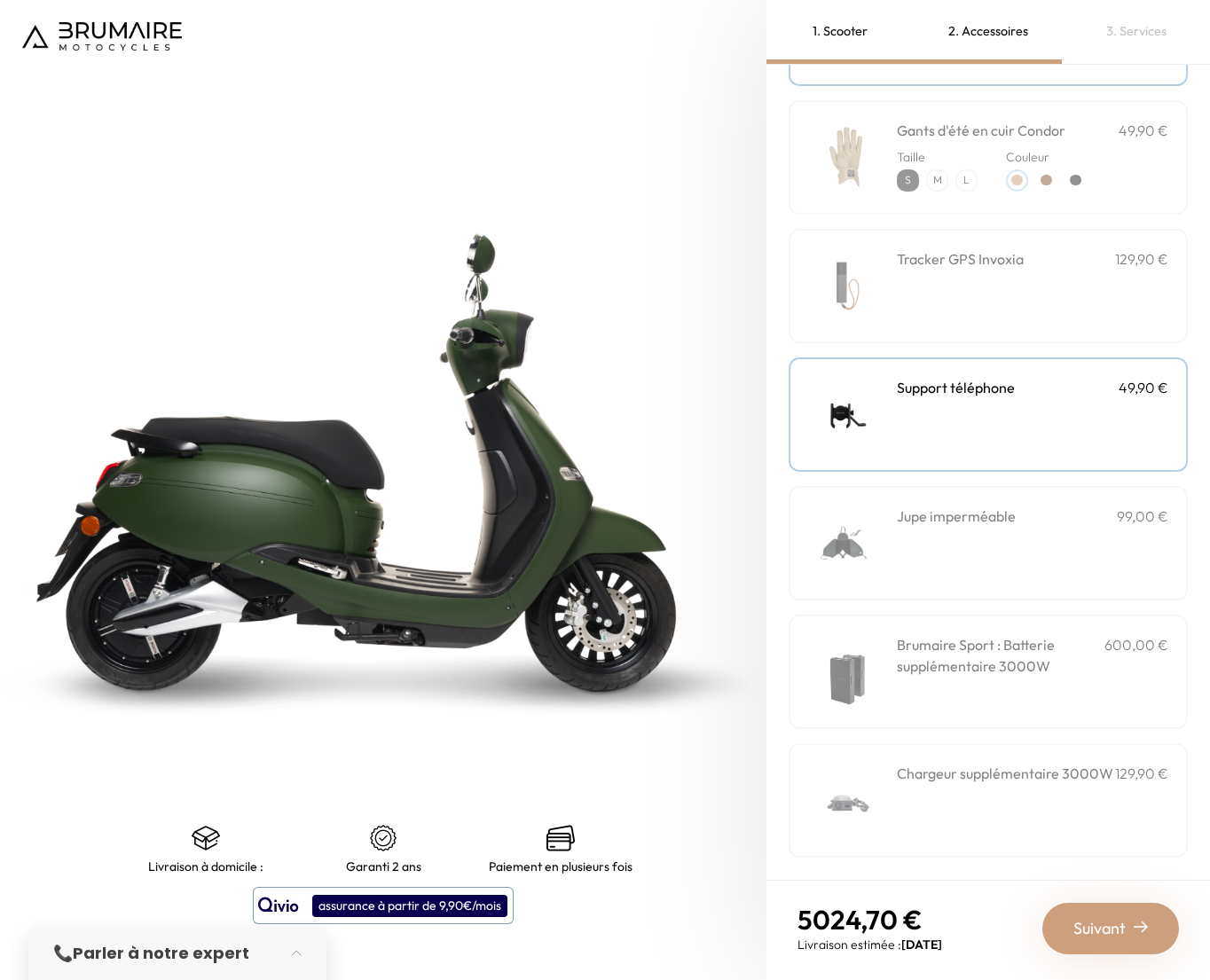
click at [1091, 931] on span "Suivant" at bounding box center [1100, 928] width 52 height 24
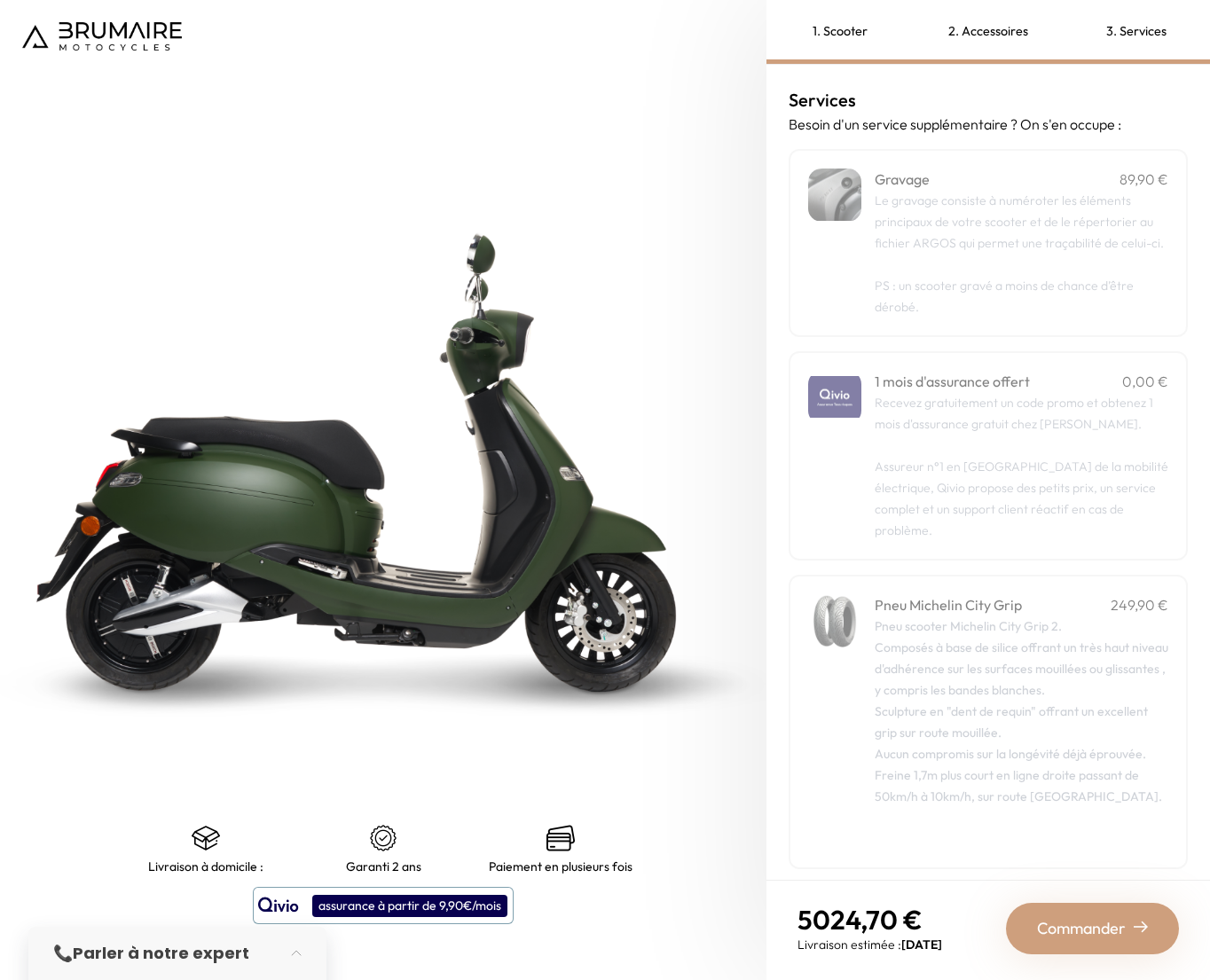
click at [952, 442] on p "Recevez gratuitement un code promo et obtenez 1 mois d'assurance gratuit chez Q…" at bounding box center [1021, 466] width 294 height 149
click at [1055, 920] on span "Commander" at bounding box center [1082, 928] width 89 height 24
